Goal: Task Accomplishment & Management: Use online tool/utility

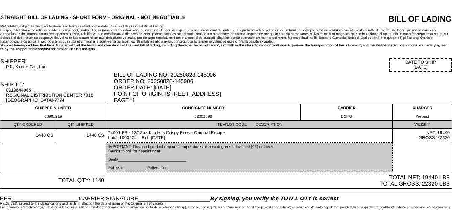
scroll to position [22, 0]
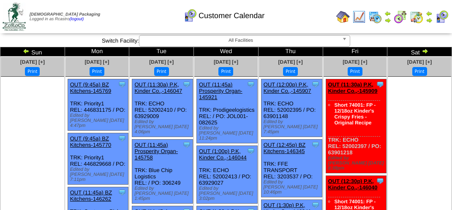
scroll to position [296, 0]
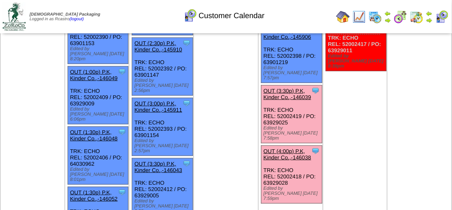
click at [294, 88] on link "OUT (3:30p) P.K, Kinder Co.,-146039" at bounding box center [288, 94] width 48 height 13
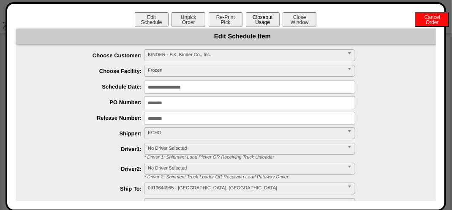
click at [261, 19] on button "Closeout Usage" at bounding box center [263, 19] width 34 height 15
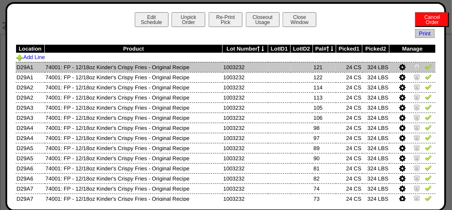
click at [425, 66] on img at bounding box center [428, 66] width 7 height 7
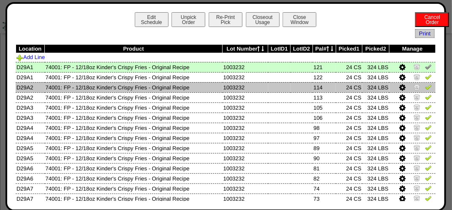
click at [421, 83] on td at bounding box center [412, 87] width 46 height 10
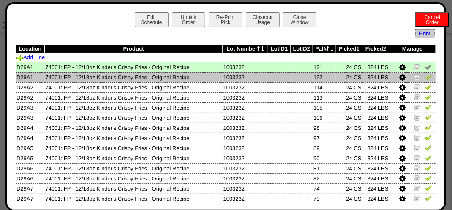
click at [425, 76] on img at bounding box center [428, 76] width 7 height 7
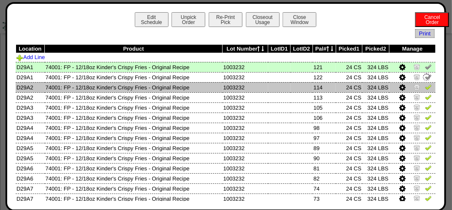
click at [425, 90] on link at bounding box center [428, 88] width 7 height 6
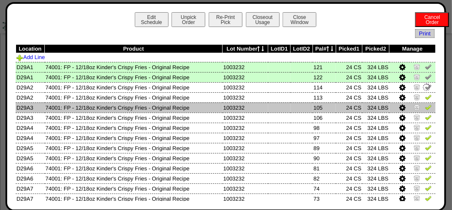
drag, startPoint x: 422, startPoint y: 97, endPoint x: 422, endPoint y: 106, distance: 8.4
click at [425, 98] on img at bounding box center [428, 97] width 7 height 7
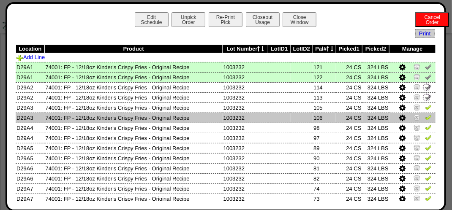
click at [425, 121] on img at bounding box center [428, 117] width 7 height 7
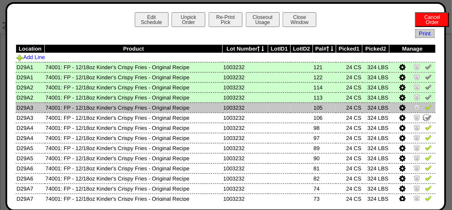
click at [425, 109] on img at bounding box center [428, 107] width 7 height 7
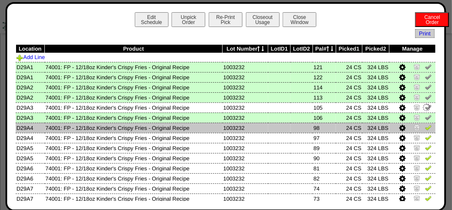
click at [425, 128] on img at bounding box center [428, 127] width 7 height 7
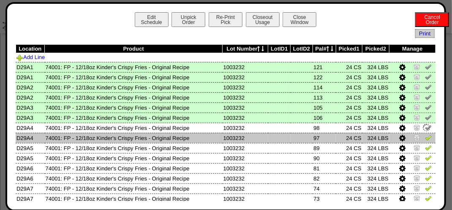
click at [425, 138] on img at bounding box center [428, 137] width 7 height 7
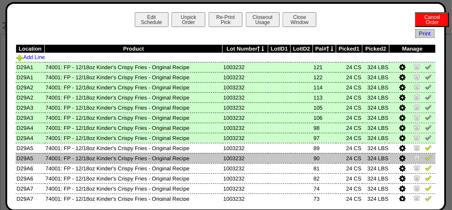
click at [425, 159] on img at bounding box center [428, 158] width 7 height 7
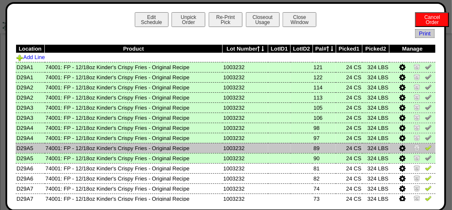
click at [425, 148] on img at bounding box center [428, 147] width 7 height 7
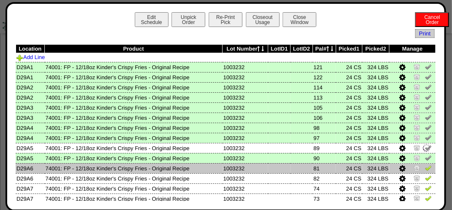
click at [425, 168] on img at bounding box center [428, 168] width 7 height 7
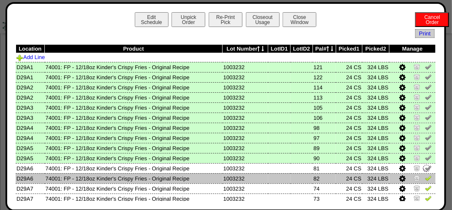
click at [425, 180] on img at bounding box center [428, 178] width 7 height 7
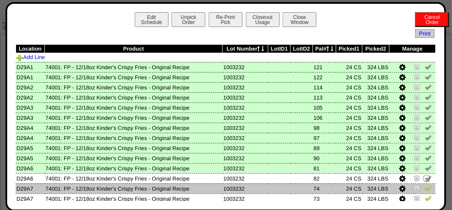
click at [425, 188] on img at bounding box center [428, 188] width 7 height 7
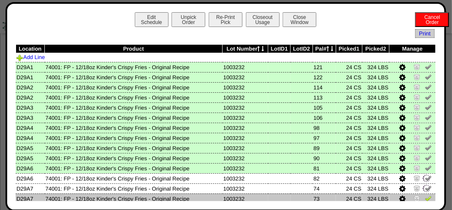
scroll to position [42, 0]
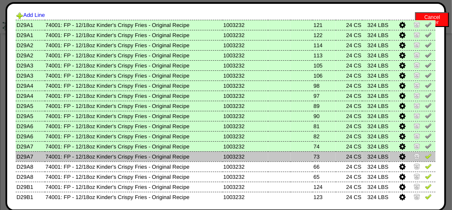
click at [425, 158] on img at bounding box center [428, 156] width 7 height 7
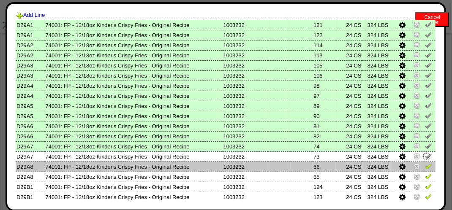
click at [425, 166] on img at bounding box center [428, 166] width 7 height 7
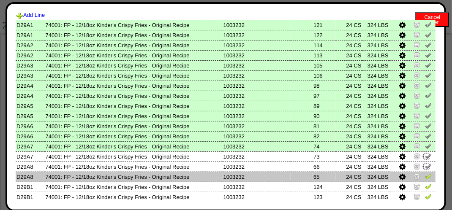
click at [425, 178] on img at bounding box center [428, 176] width 7 height 7
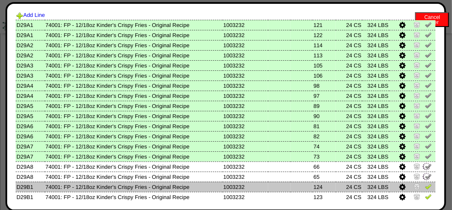
click at [425, 190] on link at bounding box center [428, 188] width 7 height 6
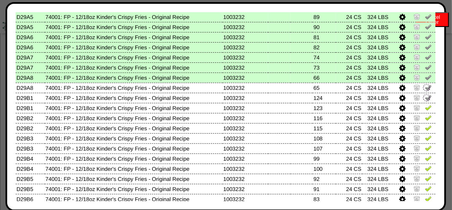
scroll to position [169, 0]
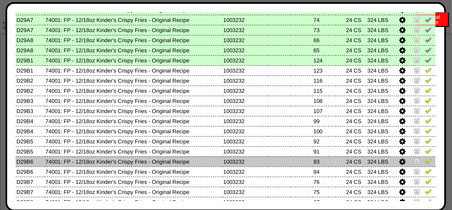
click at [424, 158] on td at bounding box center [412, 162] width 46 height 10
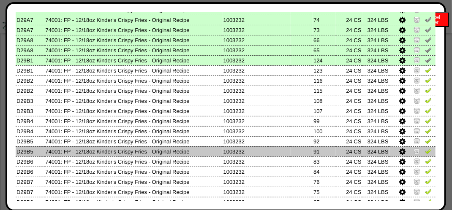
click at [425, 151] on img at bounding box center [428, 151] width 7 height 7
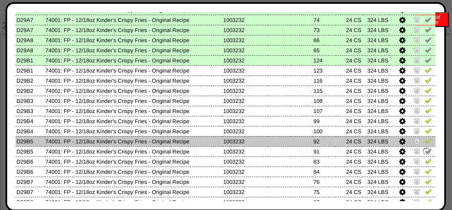
click at [425, 144] on img at bounding box center [428, 141] width 7 height 7
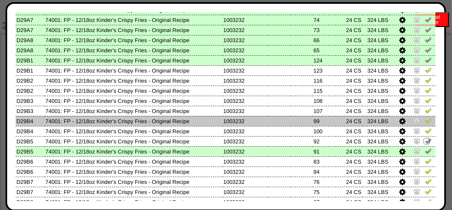
drag, startPoint x: 425, startPoint y: 134, endPoint x: 424, endPoint y: 125, distance: 8.9
click at [425, 133] on img at bounding box center [428, 131] width 7 height 7
click at [425, 122] on img at bounding box center [428, 120] width 7 height 7
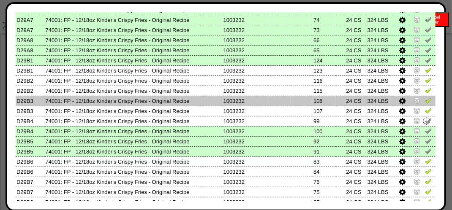
click at [425, 102] on img at bounding box center [428, 100] width 7 height 7
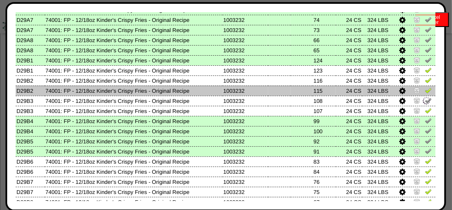
click at [425, 87] on img at bounding box center [428, 90] width 7 height 7
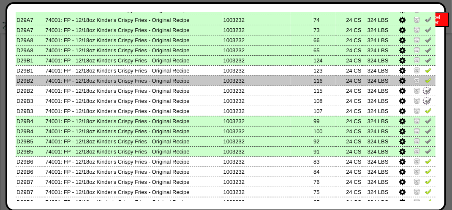
click at [425, 78] on img at bounding box center [428, 80] width 7 height 7
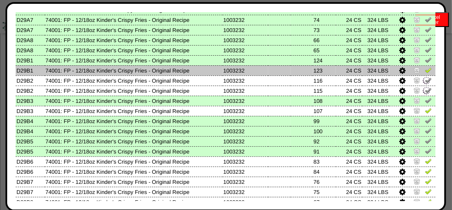
click at [425, 68] on img at bounding box center [428, 70] width 7 height 7
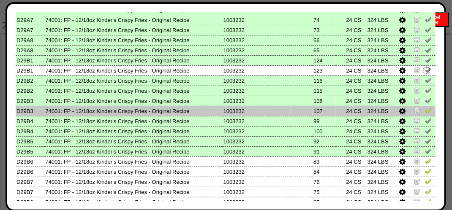
click at [425, 111] on img at bounding box center [428, 110] width 7 height 7
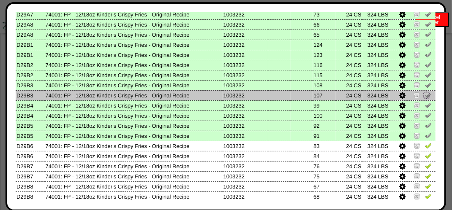
scroll to position [211, 0]
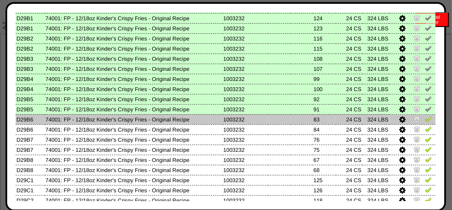
click at [425, 119] on img at bounding box center [428, 119] width 7 height 7
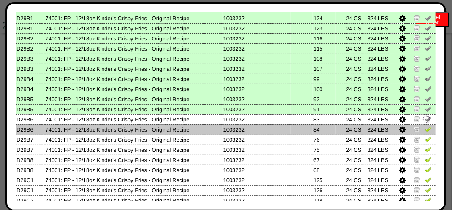
click at [425, 131] on img at bounding box center [428, 129] width 7 height 7
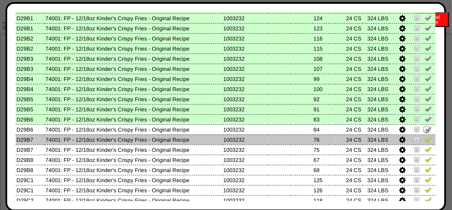
click at [425, 142] on img at bounding box center [428, 139] width 7 height 7
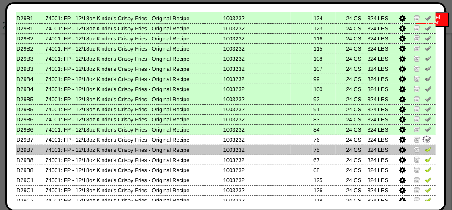
click at [425, 150] on img at bounding box center [428, 149] width 7 height 7
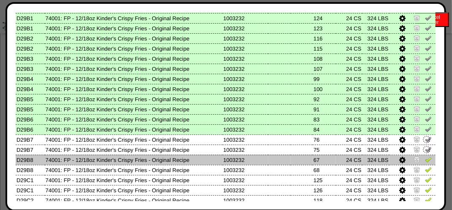
click at [425, 160] on img at bounding box center [428, 159] width 7 height 7
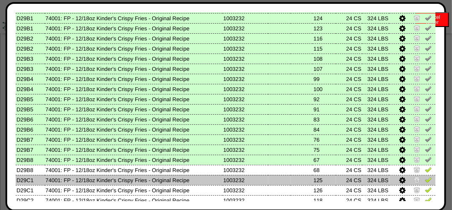
click at [425, 179] on img at bounding box center [428, 180] width 7 height 7
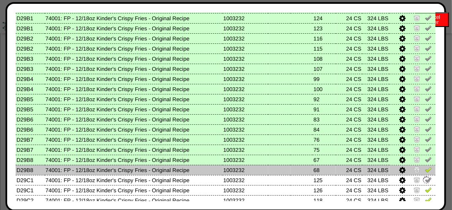
click at [425, 170] on img at bounding box center [428, 169] width 7 height 7
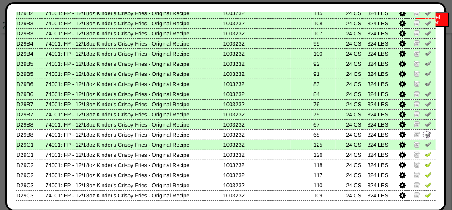
scroll to position [296, 0]
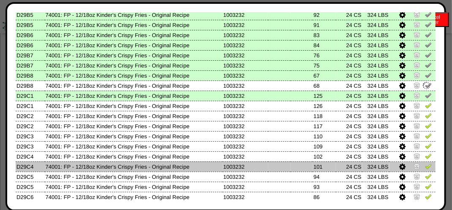
click at [425, 164] on img at bounding box center [428, 166] width 7 height 7
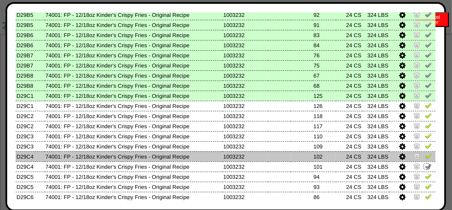
click at [425, 159] on img at bounding box center [428, 156] width 7 height 7
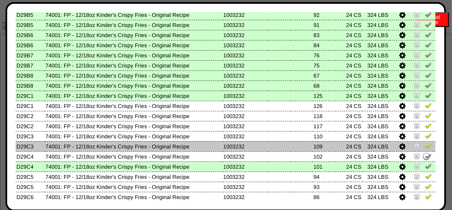
click at [425, 145] on img at bounding box center [428, 146] width 7 height 7
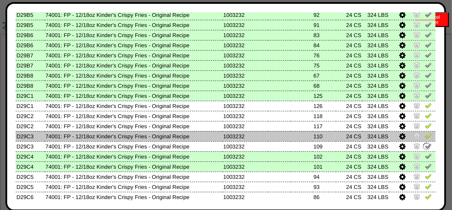
click at [425, 137] on img at bounding box center [428, 136] width 7 height 7
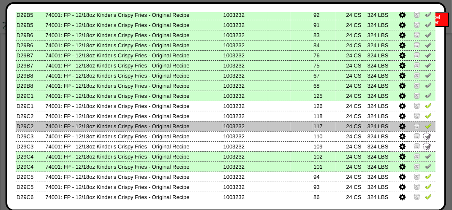
click at [425, 126] on img at bounding box center [428, 125] width 7 height 7
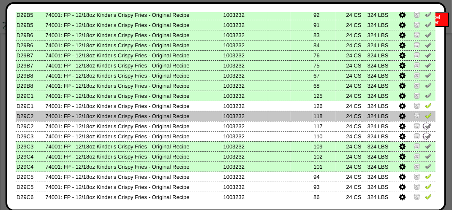
click at [425, 119] on img at bounding box center [428, 115] width 7 height 7
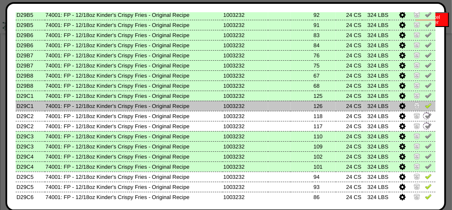
click at [425, 102] on img at bounding box center [428, 105] width 7 height 7
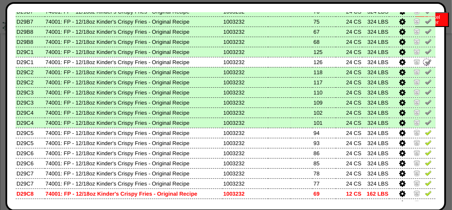
scroll to position [380, 0]
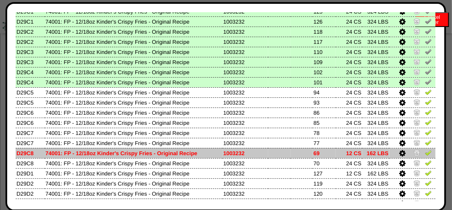
click at [418, 156] on td at bounding box center [412, 153] width 46 height 10
click at [425, 155] on img at bounding box center [428, 153] width 7 height 7
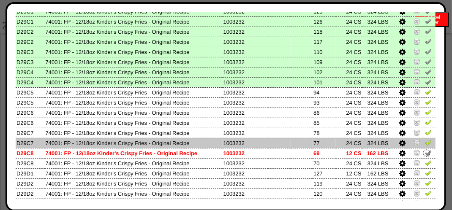
click at [425, 144] on img at bounding box center [428, 142] width 7 height 7
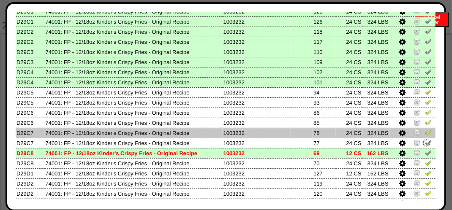
click at [425, 134] on img at bounding box center [428, 132] width 7 height 7
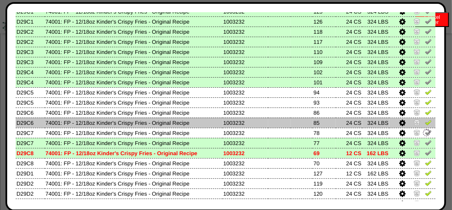
click at [425, 122] on img at bounding box center [428, 122] width 7 height 7
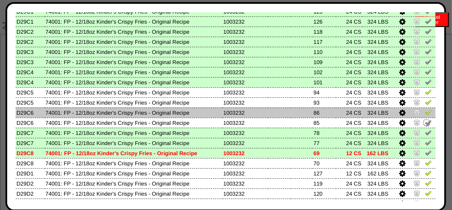
click at [425, 113] on img at bounding box center [428, 112] width 7 height 7
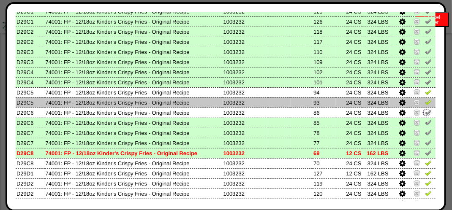
click at [425, 105] on img at bounding box center [428, 102] width 7 height 7
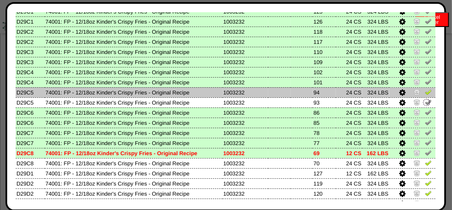
click at [425, 92] on img at bounding box center [428, 92] width 7 height 7
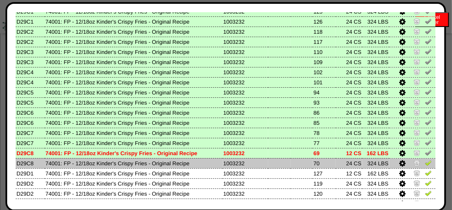
click at [425, 166] on img at bounding box center [428, 163] width 7 height 7
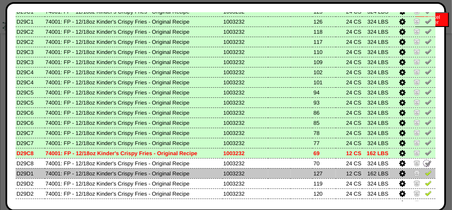
click at [425, 171] on img at bounding box center [428, 173] width 7 height 7
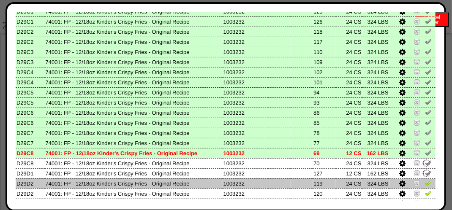
click at [425, 185] on img at bounding box center [428, 183] width 7 height 7
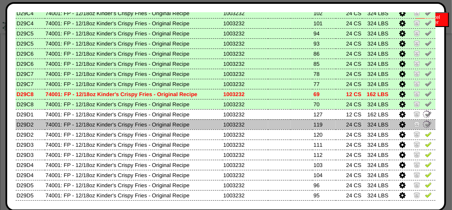
scroll to position [465, 0]
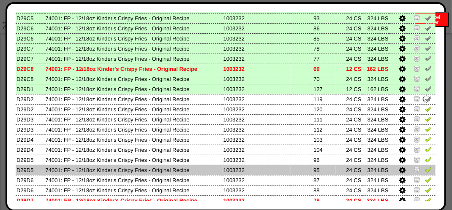
click at [425, 169] on img at bounding box center [428, 169] width 7 height 7
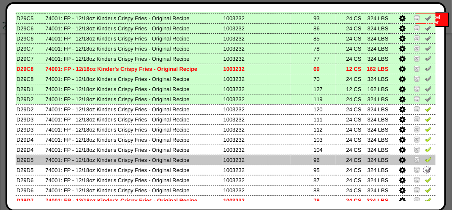
click at [425, 158] on img at bounding box center [428, 159] width 7 height 7
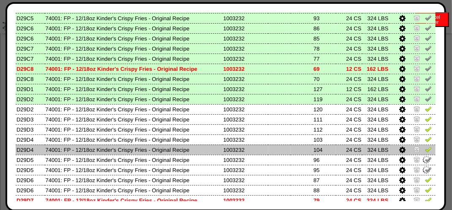
click at [425, 150] on img at bounding box center [428, 149] width 7 height 7
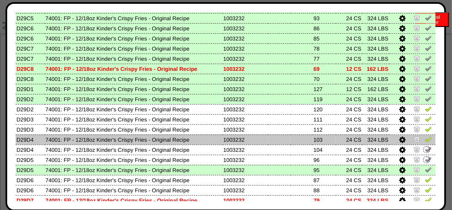
click at [425, 138] on img at bounding box center [428, 139] width 7 height 7
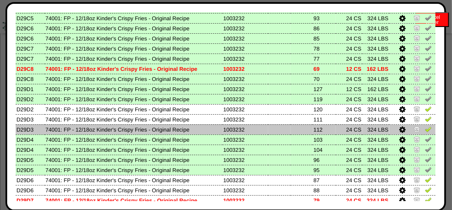
click at [425, 129] on img at bounding box center [428, 129] width 7 height 7
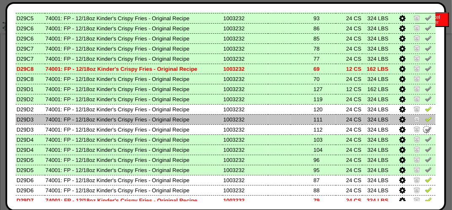
click at [425, 118] on img at bounding box center [428, 119] width 7 height 7
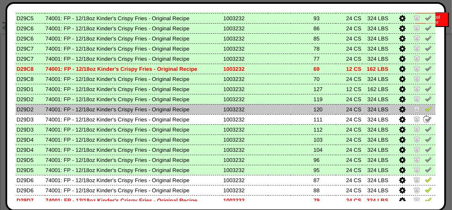
click at [425, 109] on img at bounding box center [428, 109] width 7 height 7
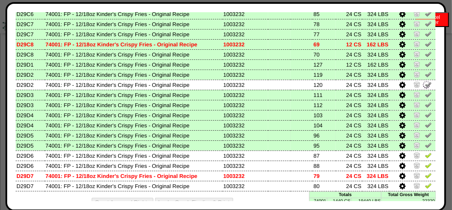
scroll to position [502, 0]
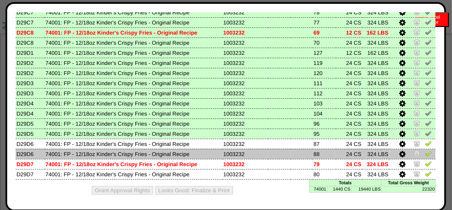
drag, startPoint x: 424, startPoint y: 150, endPoint x: 426, endPoint y: 141, distance: 9.1
click at [425, 150] on img at bounding box center [428, 153] width 7 height 7
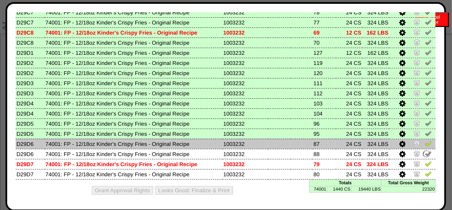
click at [426, 141] on td at bounding box center [412, 144] width 46 height 10
click at [425, 144] on img at bounding box center [428, 143] width 7 height 7
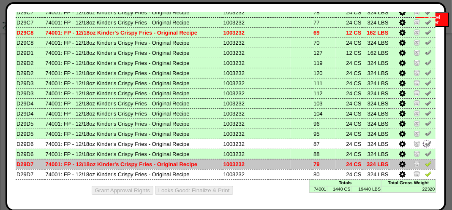
drag, startPoint x: 424, startPoint y: 169, endPoint x: 424, endPoint y: 163, distance: 5.1
click at [424, 169] on td at bounding box center [412, 174] width 46 height 10
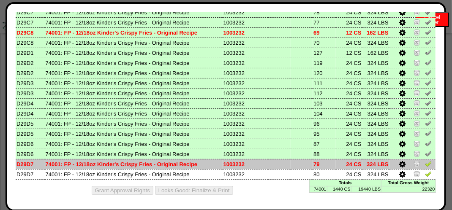
click at [425, 160] on img at bounding box center [428, 163] width 7 height 7
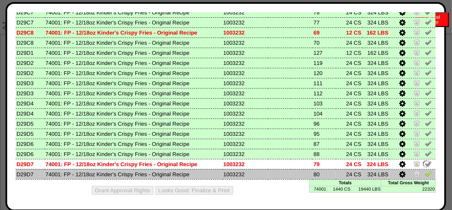
click at [425, 173] on img at bounding box center [428, 174] width 7 height 7
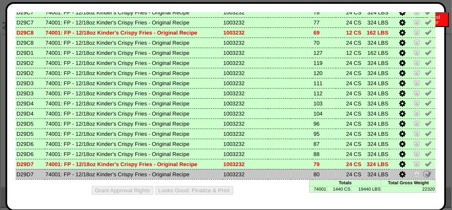
scroll to position [465, 0]
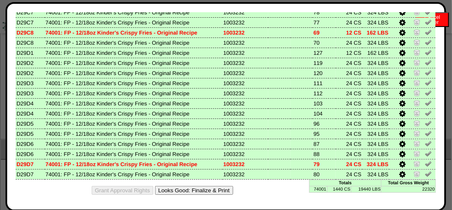
drag, startPoint x: 195, startPoint y: 190, endPoint x: 264, endPoint y: 72, distance: 136.8
click at [195, 190] on button "Looks Good: Finalize & Print" at bounding box center [194, 190] width 78 height 9
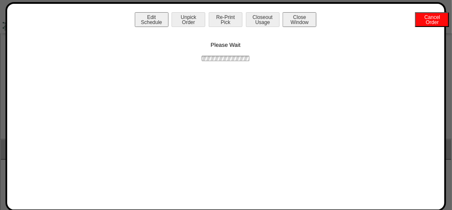
scroll to position [0, 0]
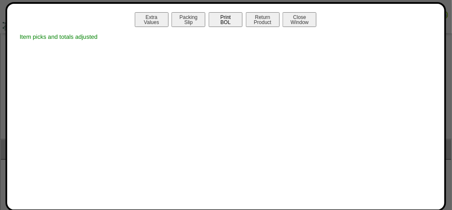
click at [222, 16] on button "Print BOL" at bounding box center [226, 19] width 34 height 15
